Goal: Task Accomplishment & Management: Complete application form

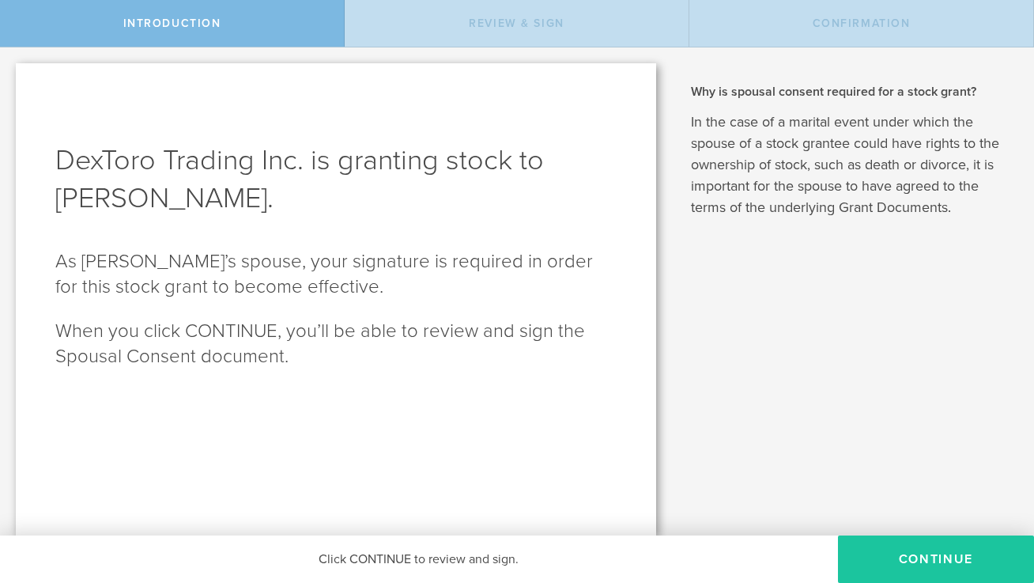
click at [955, 566] on button "CONTINUE" at bounding box center [936, 558] width 196 height 47
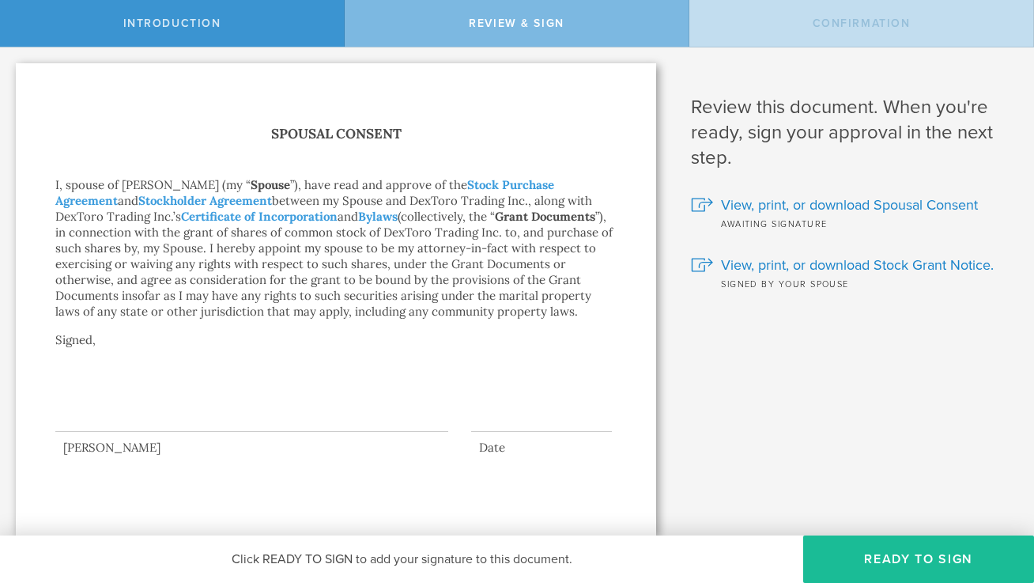
click at [490, 421] on div at bounding box center [541, 419] width 141 height 25
click at [917, 557] on button "Ready to Sign" at bounding box center [918, 558] width 231 height 47
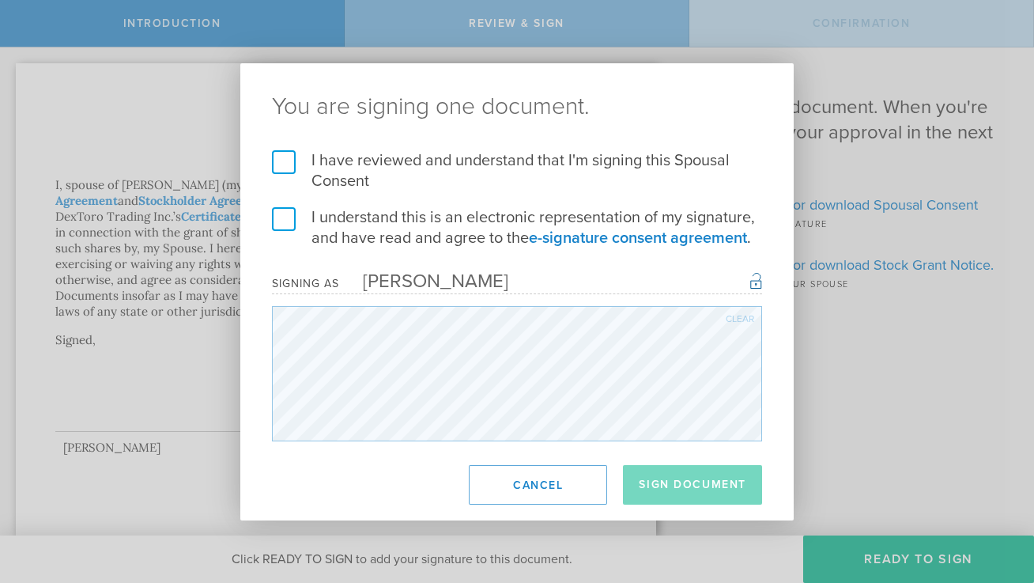
click at [288, 164] on label "I have reviewed and understand that I'm signing this Spousal Consent" at bounding box center [517, 170] width 490 height 41
click at [0, 0] on input "I have reviewed and understand that I'm signing this Spousal Consent" at bounding box center [0, 0] width 0 height 0
click at [281, 223] on label "I understand this is an electronic representation of my signature, and have rea…" at bounding box center [517, 227] width 490 height 41
click at [0, 0] on input "I understand this is an electronic representation of my signature, and have rea…" at bounding box center [0, 0] width 0 height 0
click at [700, 488] on button "Sign Document" at bounding box center [692, 485] width 139 height 40
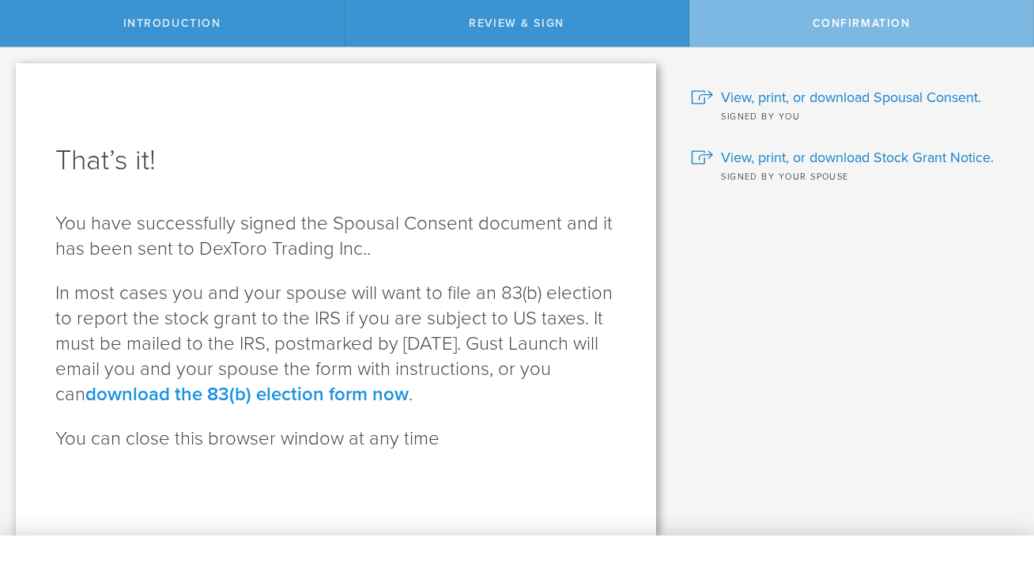
click at [409, 401] on link "download the 83(b) election form now" at bounding box center [246, 394] width 323 height 23
